Goal: Task Accomplishment & Management: Manage account settings

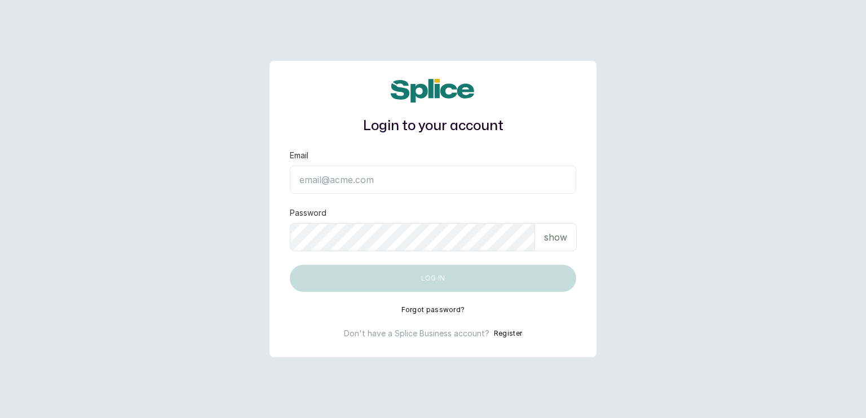
type input "[EMAIL_ADDRESS][DOMAIN_NAME]"
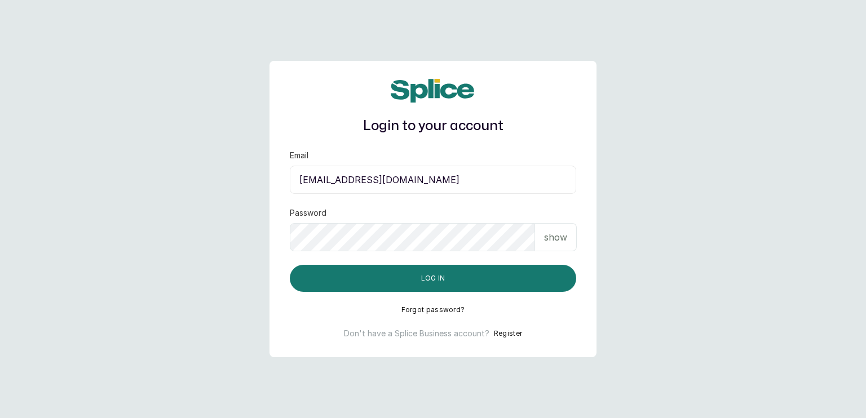
click at [546, 238] on p "show" at bounding box center [555, 238] width 23 height 14
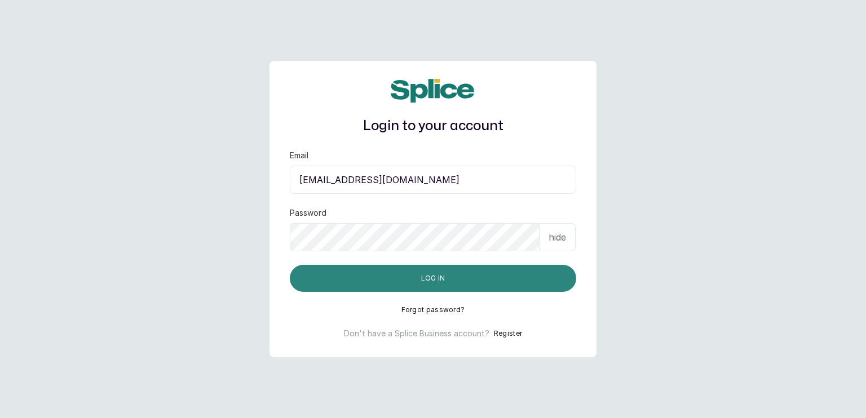
click at [494, 277] on button "Log in" at bounding box center [433, 278] width 286 height 27
